Goal: Book appointment/travel/reservation

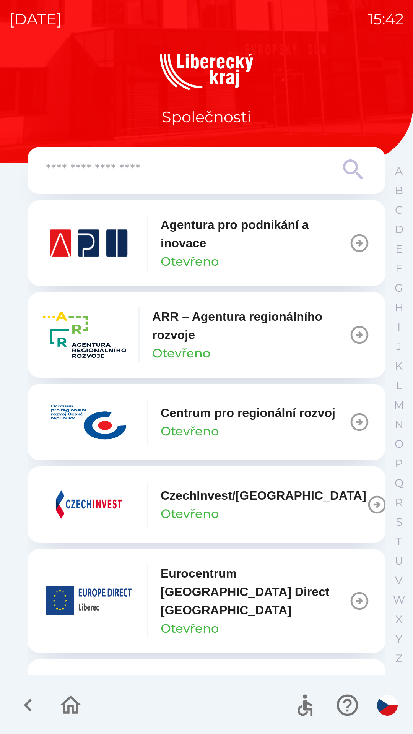
click at [75, 716] on icon "button" at bounding box center [71, 706] width 26 height 26
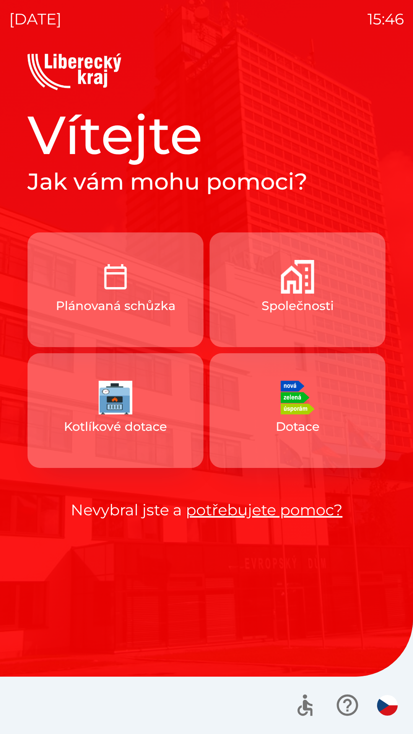
click at [226, 508] on link "potřebujete pomoc?" at bounding box center [264, 510] width 157 height 19
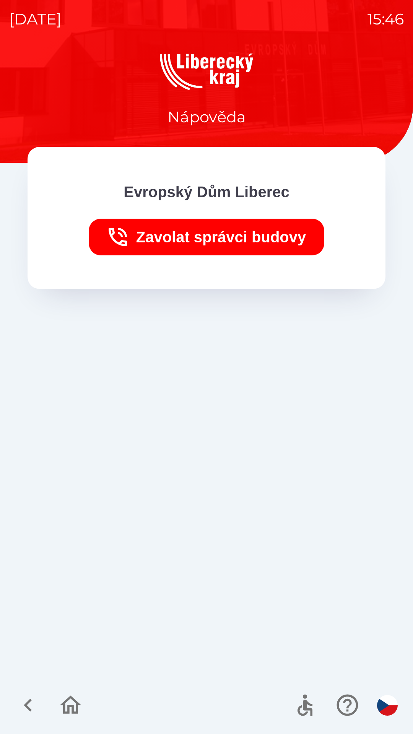
click at [29, 694] on icon "button" at bounding box center [28, 706] width 26 height 26
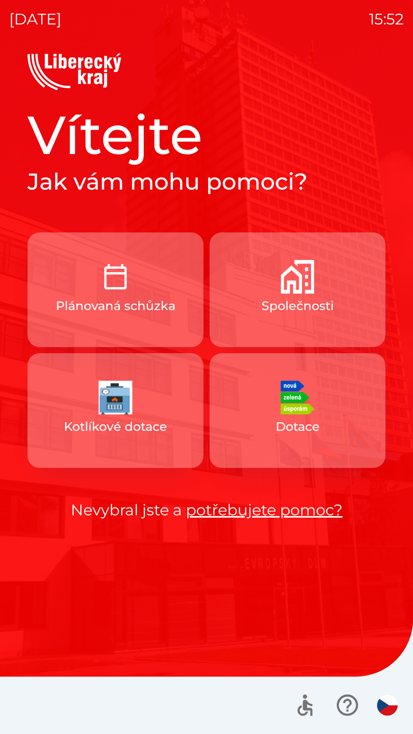
click at [280, 306] on p "Společnosti" at bounding box center [298, 306] width 72 height 18
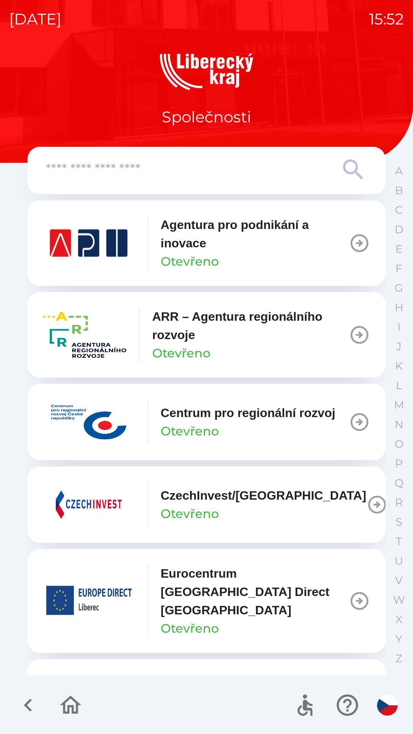
click at [223, 318] on p "ARR – Agentura regionálního rozvoje" at bounding box center [250, 326] width 197 height 37
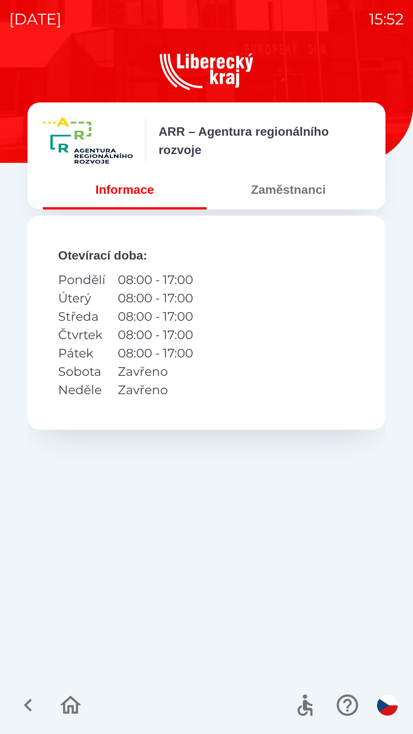
click at [285, 202] on button "Zaměstnanci" at bounding box center [289, 190] width 164 height 28
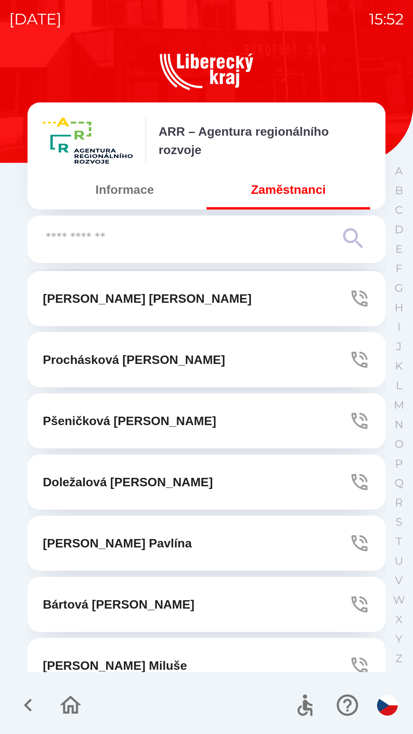
scroll to position [673, 0]
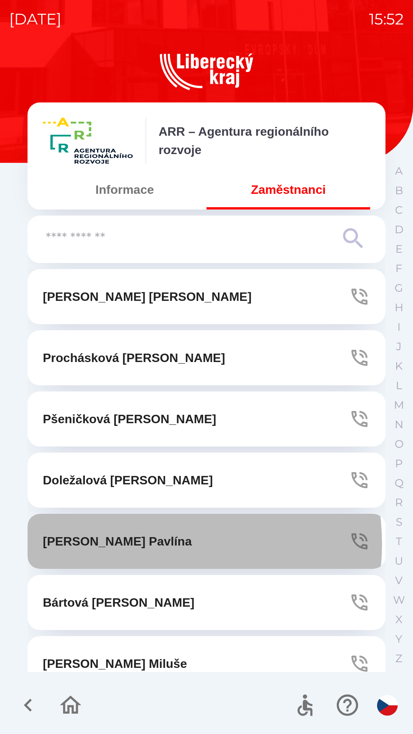
click at [139, 544] on p "[PERSON_NAME]" at bounding box center [117, 541] width 149 height 18
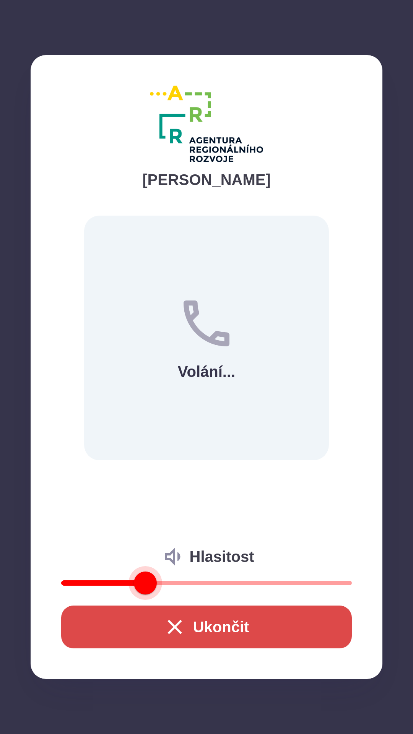
type input "**"
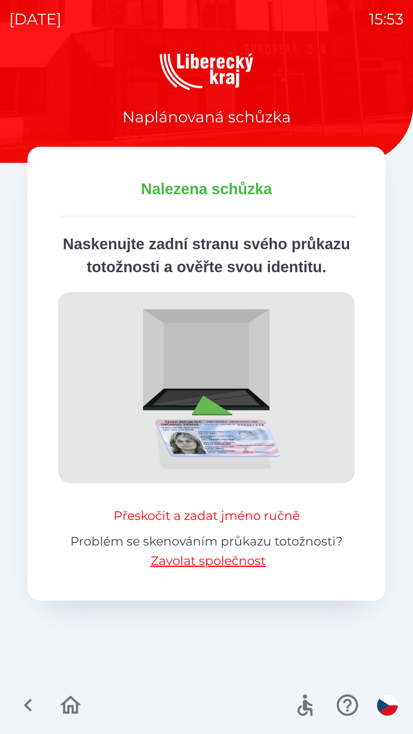
click at [238, 525] on button "Přeskočit a zadat jméno ručně" at bounding box center [207, 516] width 192 height 18
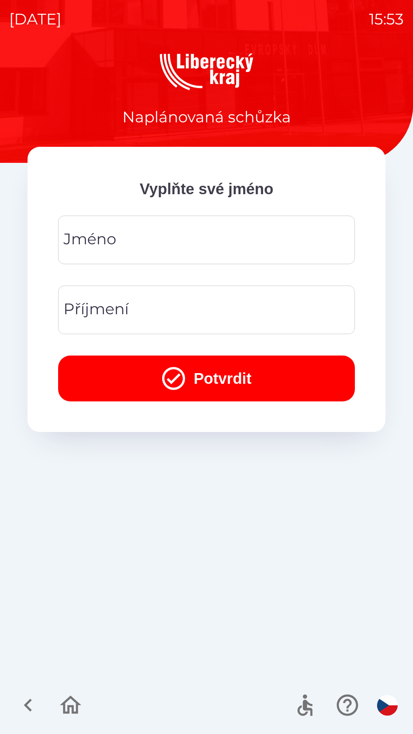
click at [231, 234] on input "Jméno" at bounding box center [206, 240] width 278 height 30
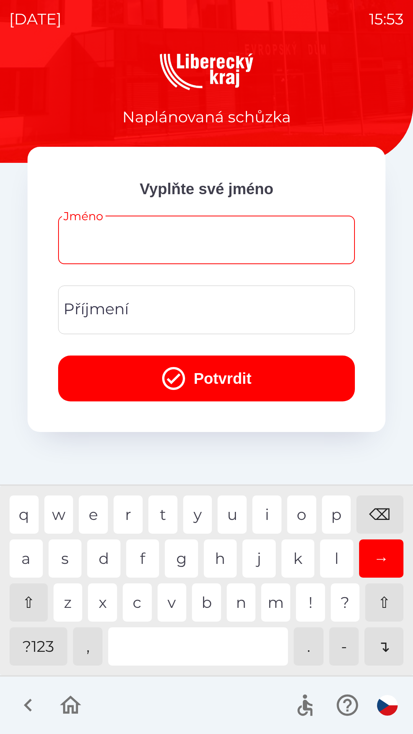
click at [177, 528] on div "q w e r t y u i o p ⌫" at bounding box center [207, 515] width 394 height 38
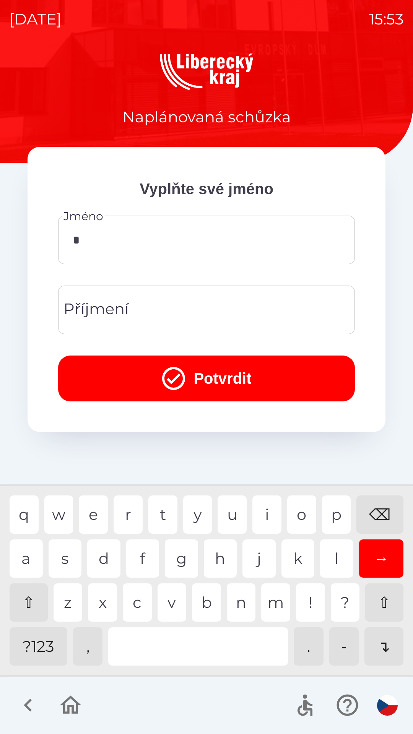
click at [179, 540] on div "g" at bounding box center [181, 559] width 33 height 38
type input "**"
click at [217, 287] on div "Příjmení" at bounding box center [206, 310] width 297 height 49
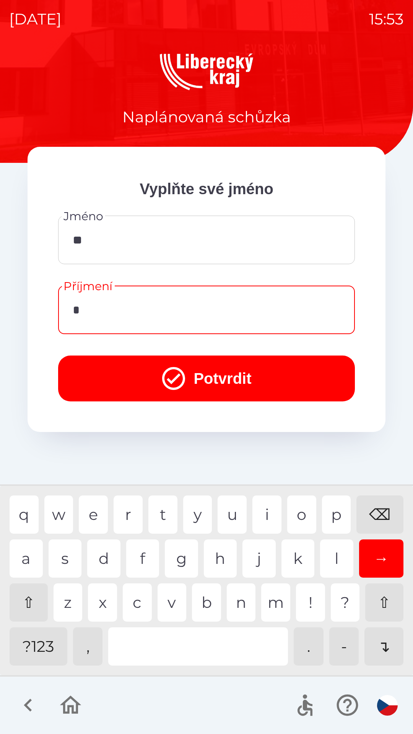
type input "**"
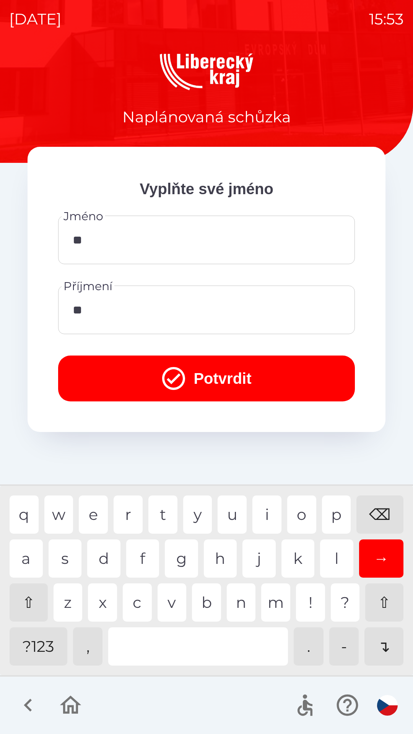
click at [183, 571] on div "g" at bounding box center [181, 559] width 33 height 38
click at [237, 374] on button "Potvrdit" at bounding box center [206, 379] width 297 height 46
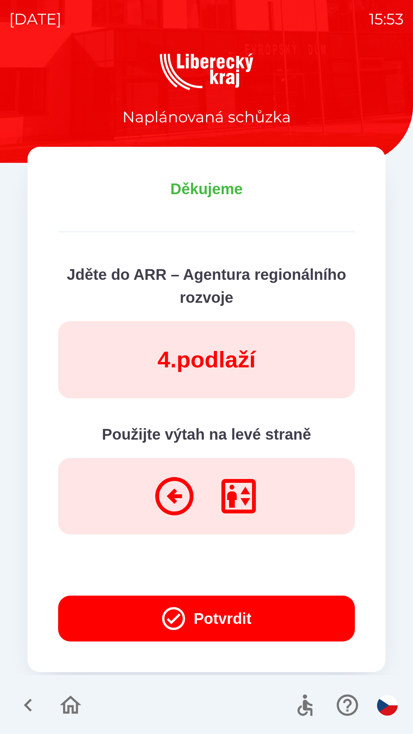
click at [319, 610] on button "Potvrdit" at bounding box center [206, 619] width 297 height 46
